Goal: Transaction & Acquisition: Purchase product/service

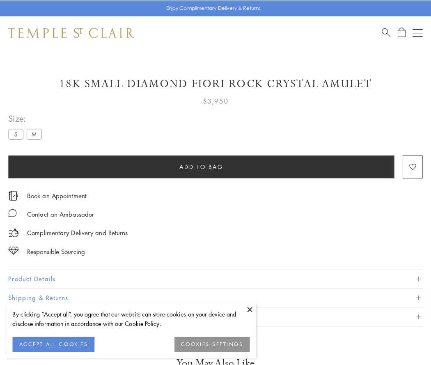
scroll to position [0, 0]
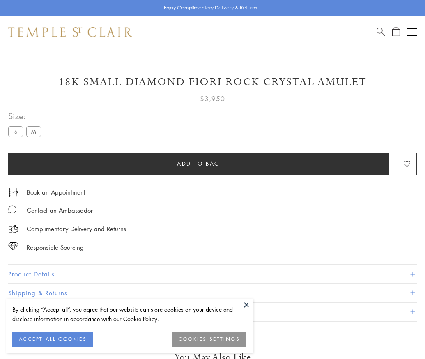
click at [198, 163] on span "Add to bag" at bounding box center [198, 163] width 43 height 9
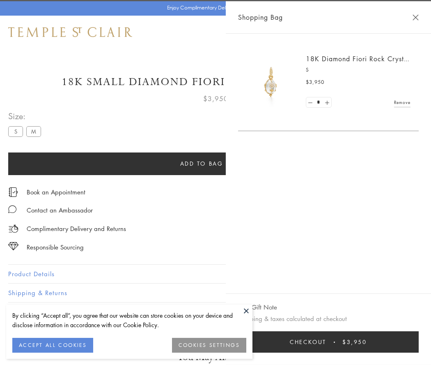
click at [329, 342] on button "Checkout $3,950" at bounding box center [328, 341] width 181 height 21
